Goal: Information Seeking & Learning: Check status

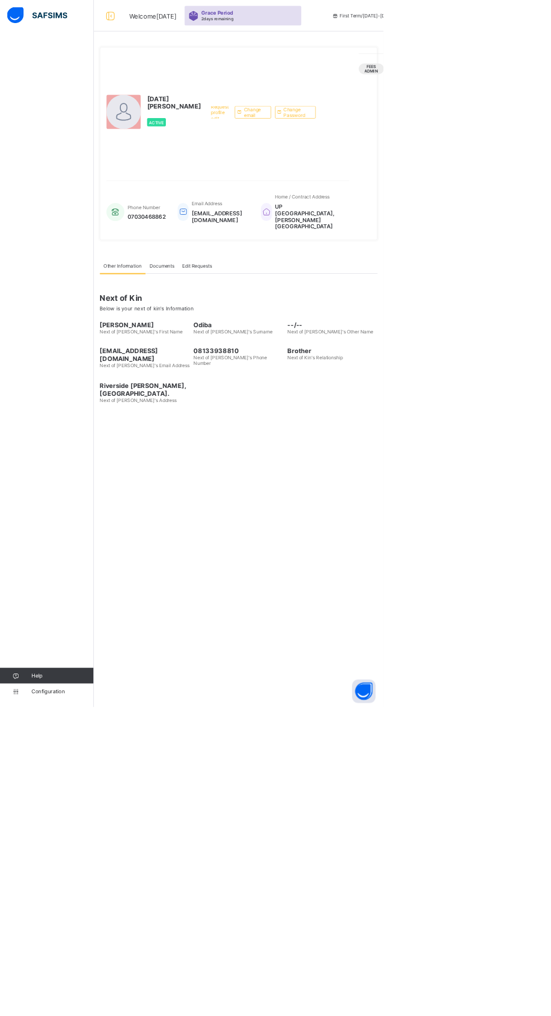
click at [550, 1002] on html "Welcome [DATE] Grace Period 2 days remaining First Term / [DATE]-[DATE] [DATE] …" at bounding box center [275, 508] width 551 height 1016
click at [38, 726] on div "Help Configuration" at bounding box center [67, 530] width 135 height 971
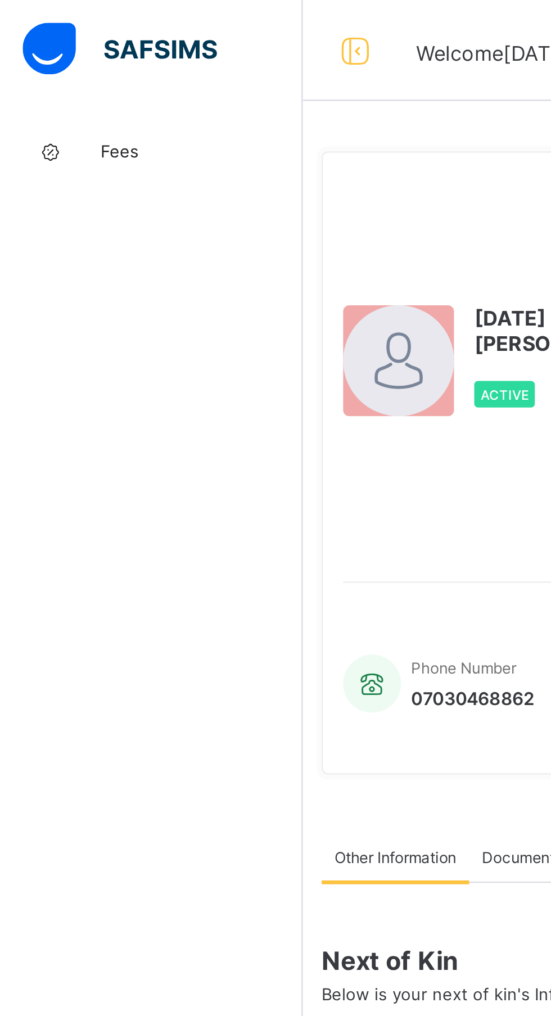
click at [33, 67] on icon at bounding box center [22, 68] width 45 height 8
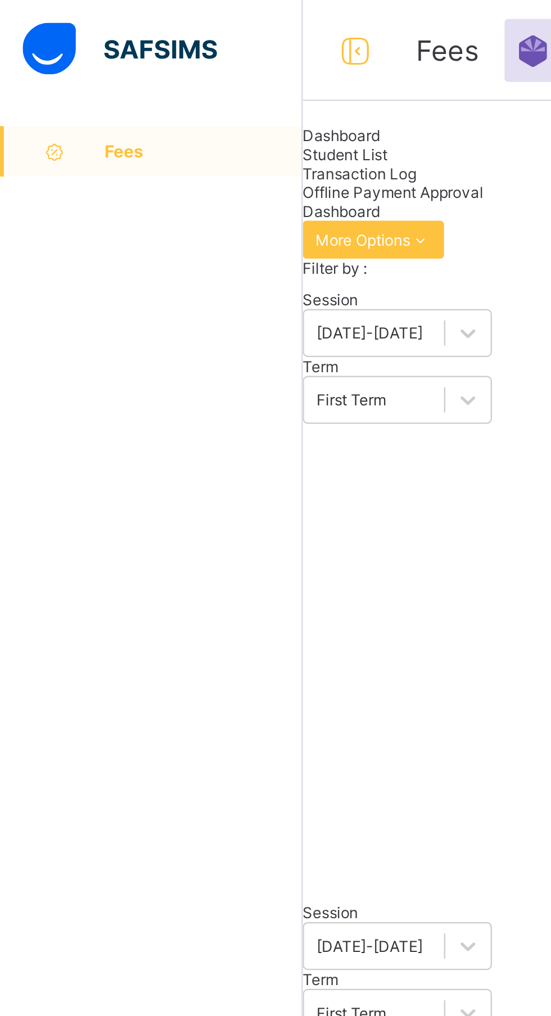
click at [117, 88] on div "Fees Help Configuration" at bounding box center [67, 530] width 135 height 971
click at [123, 75] on link "Fees" at bounding box center [67, 67] width 135 height 22
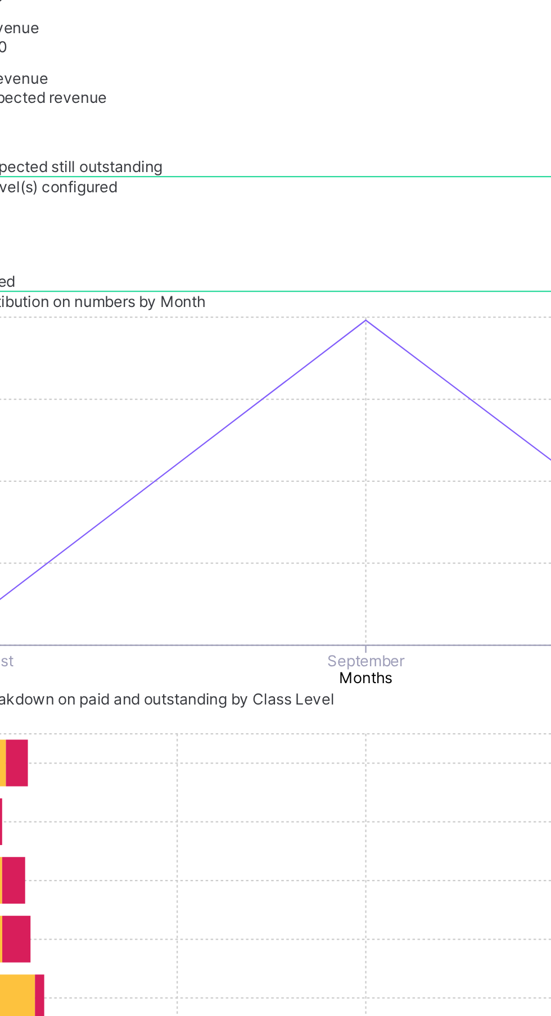
click at [384, 92] on p "Due to inactivity you would be logged out to the system in the next 15mins , cl…" at bounding box center [343, 75] width 159 height 34
click at [395, 134] on span "Resume" at bounding box center [407, 129] width 25 height 8
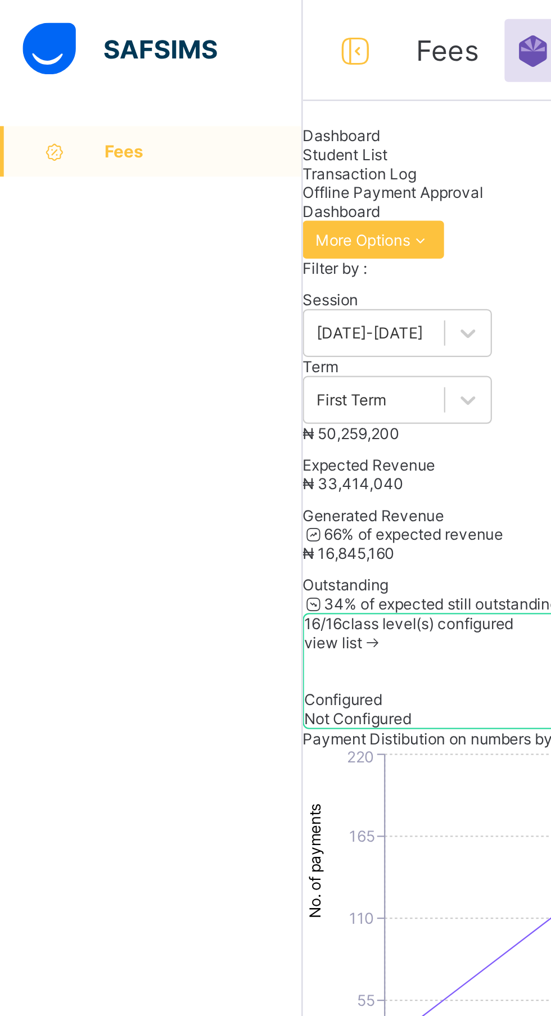
click at [72, 60] on link "Fees" at bounding box center [67, 67] width 135 height 22
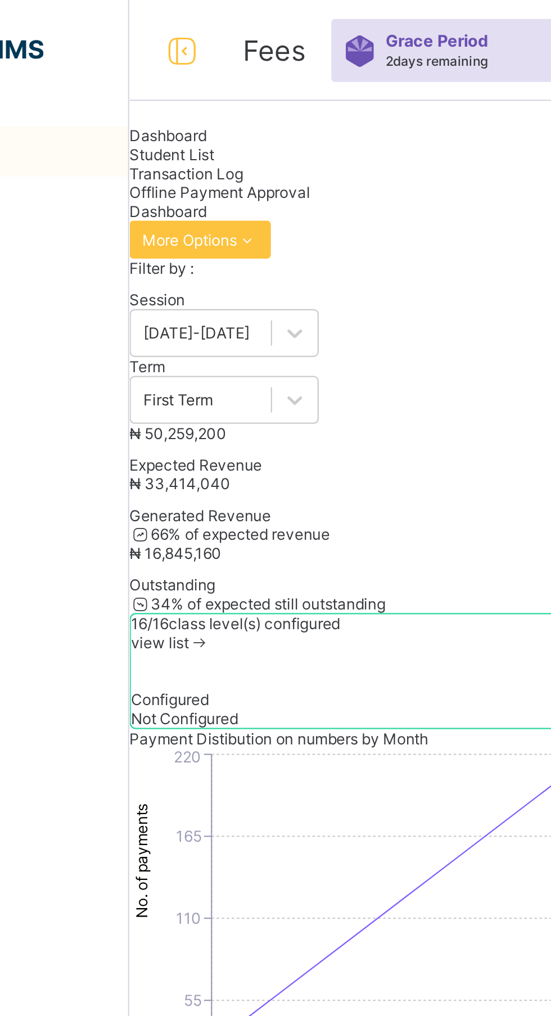
click at [173, 73] on span "Student List" at bounding box center [154, 69] width 38 height 8
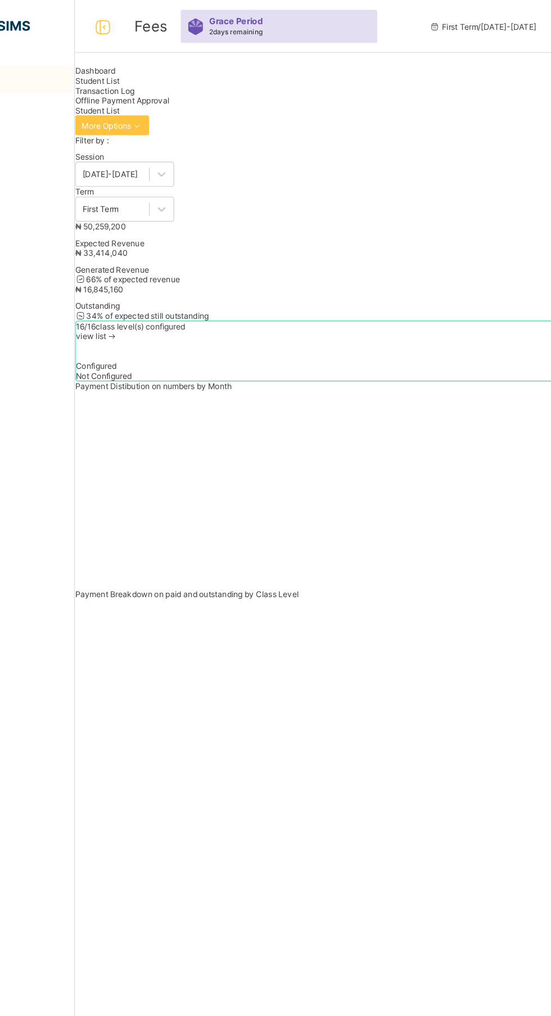
click at [71, 475] on div "Fees Help Configuration" at bounding box center [67, 530] width 135 height 971
